Goal: Contribute content: Contribute content

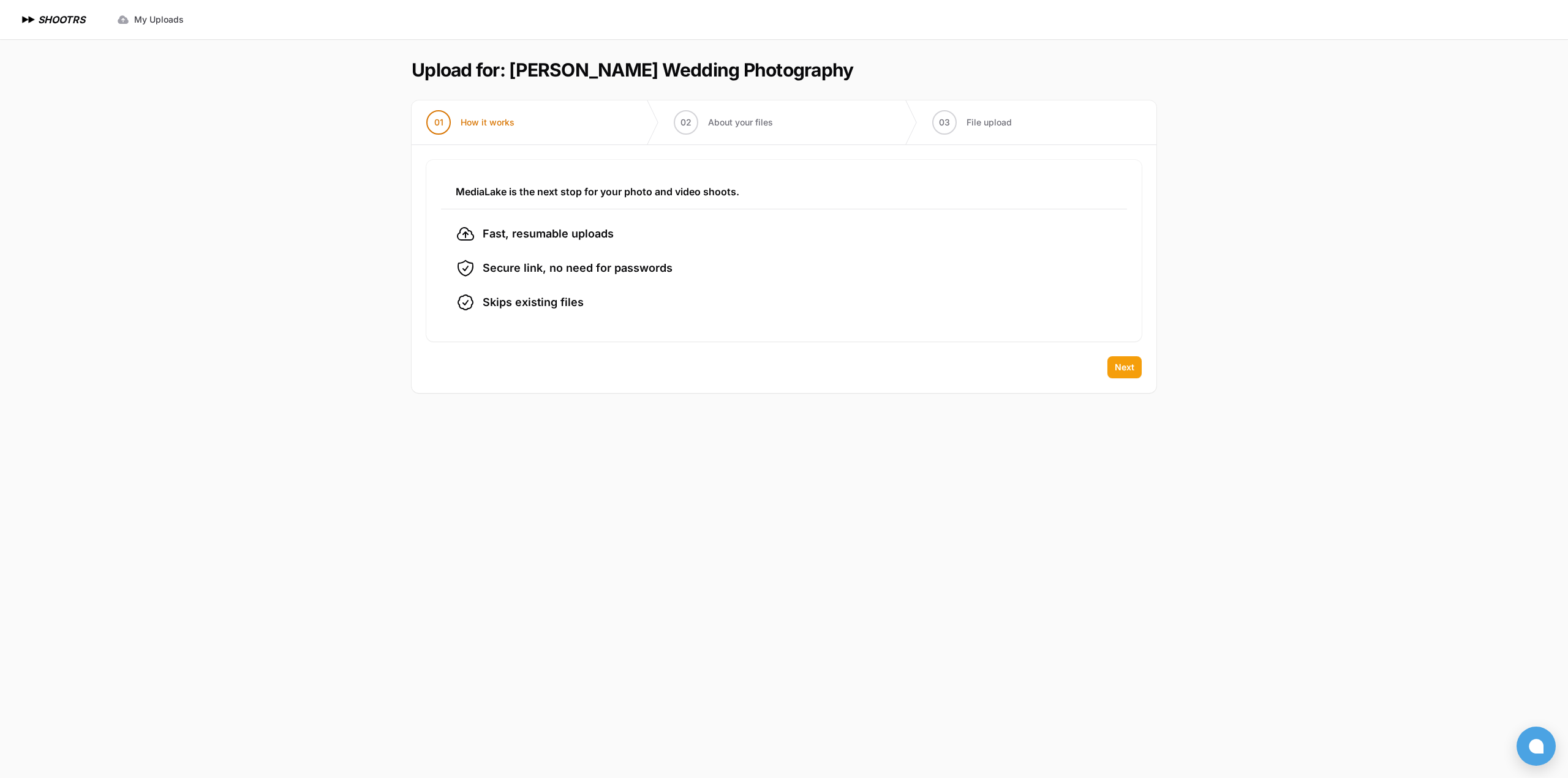
click at [1120, 365] on span "Next" at bounding box center [1124, 367] width 20 height 12
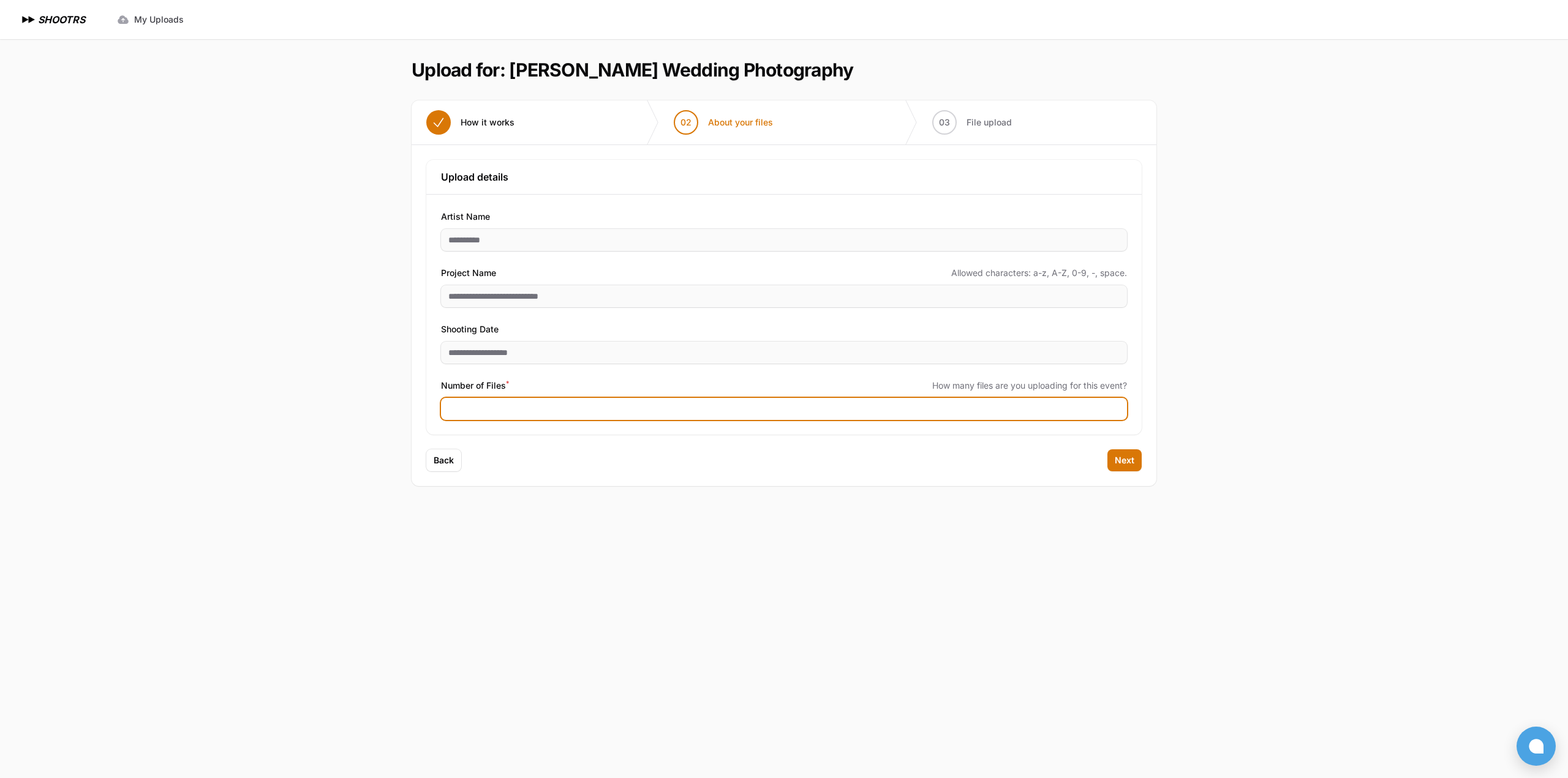
click at [479, 413] on input "Number of Files *" at bounding box center [784, 409] width 686 height 22
type input "****"
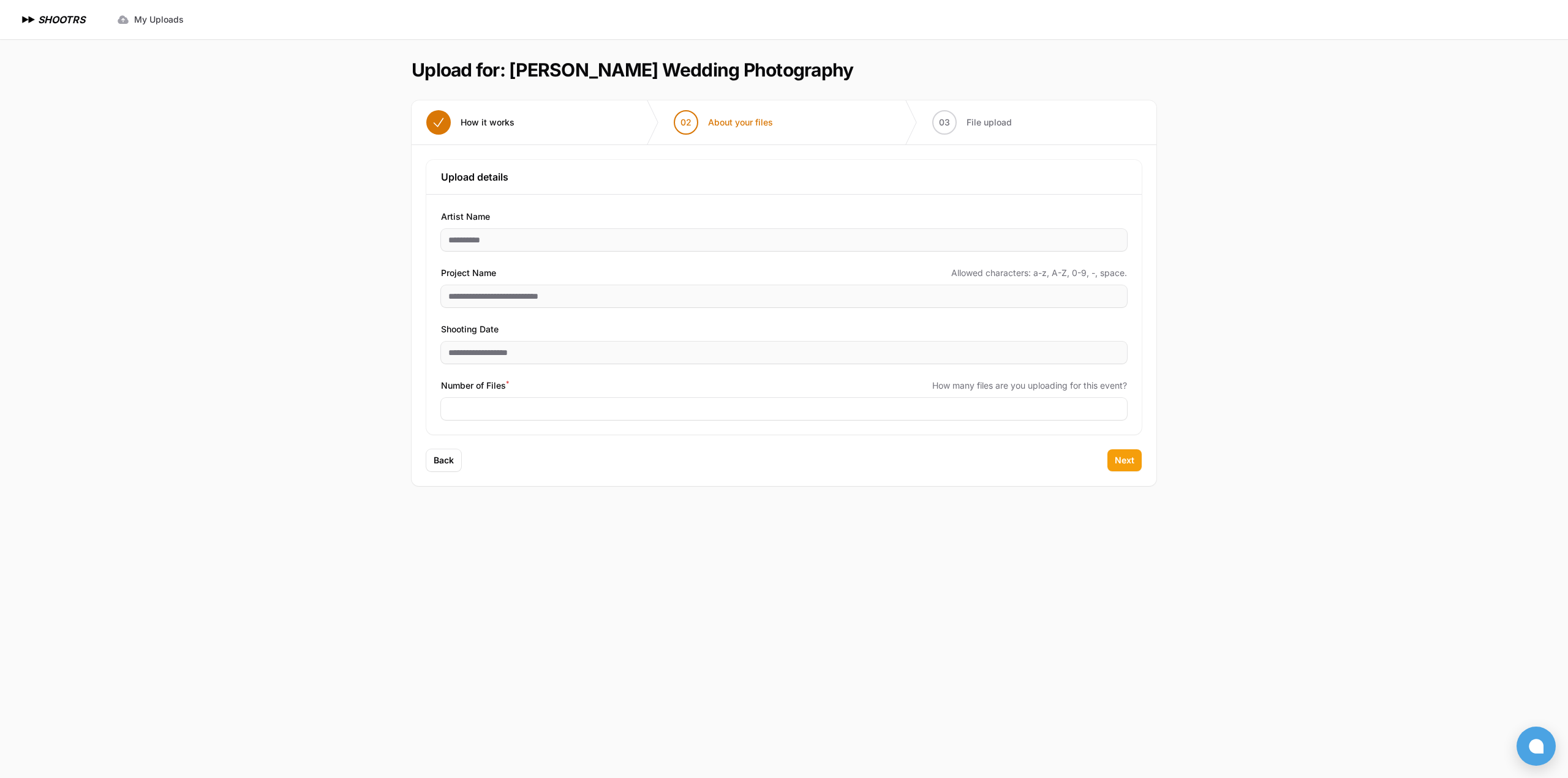
click at [1127, 458] on span "Next" at bounding box center [1124, 461] width 20 height 12
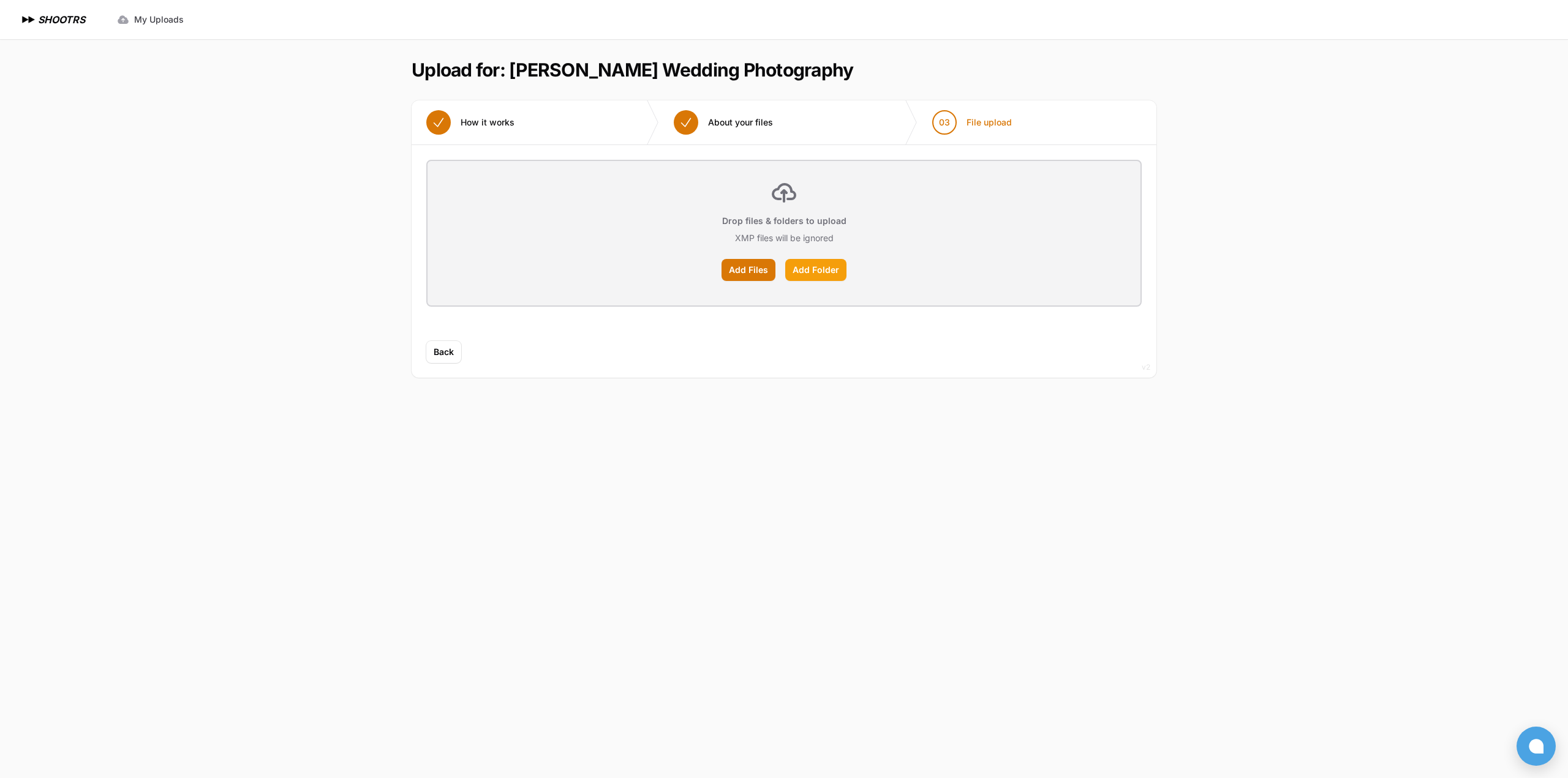
click at [809, 270] on label "Add Folder" at bounding box center [816, 270] width 62 height 22
click at [0, 0] on input "Add Folder" at bounding box center [0, 0] width 0 height 0
